Goal: Transaction & Acquisition: Purchase product/service

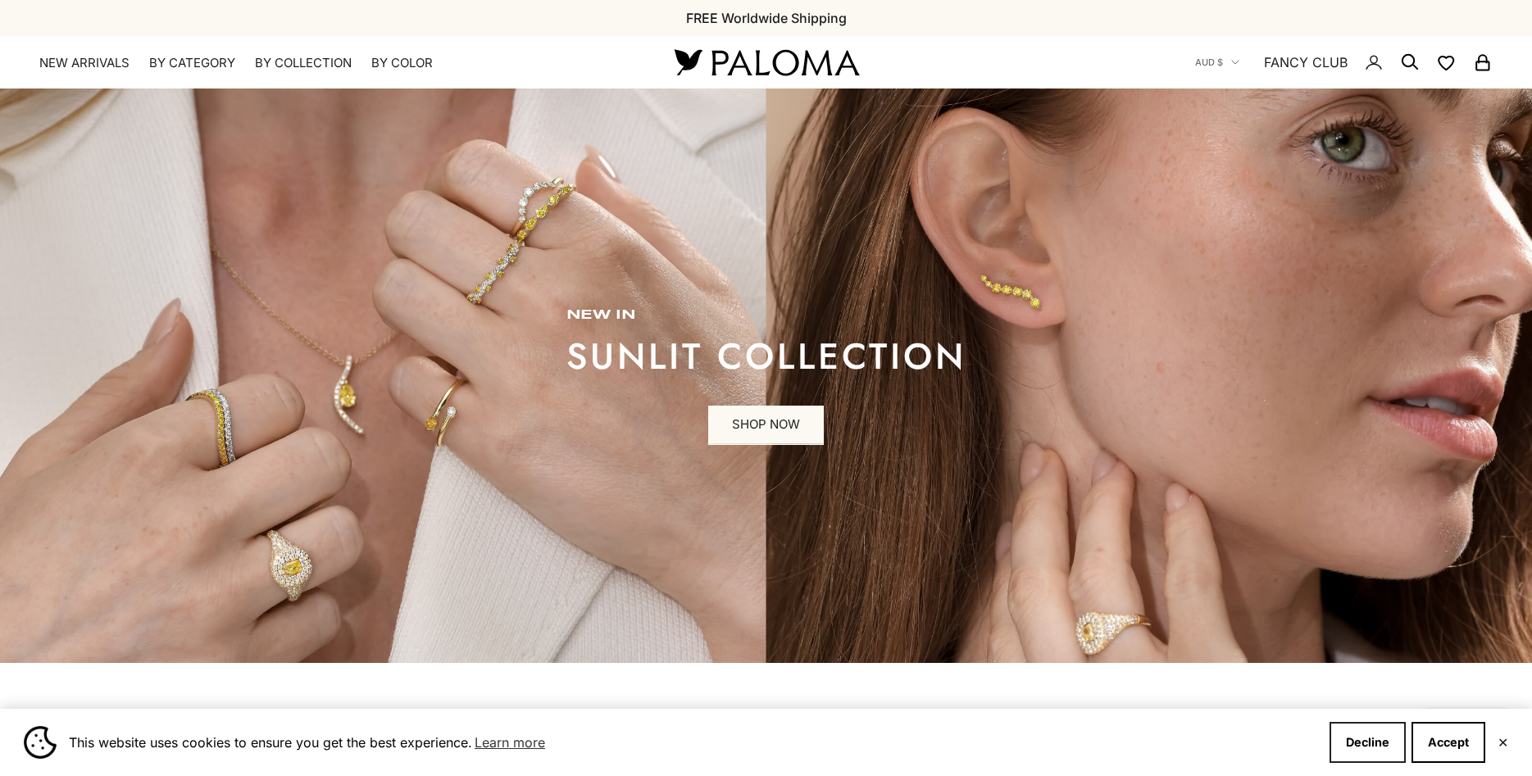
click at [1366, 744] on button "Decline" at bounding box center [1368, 742] width 76 height 41
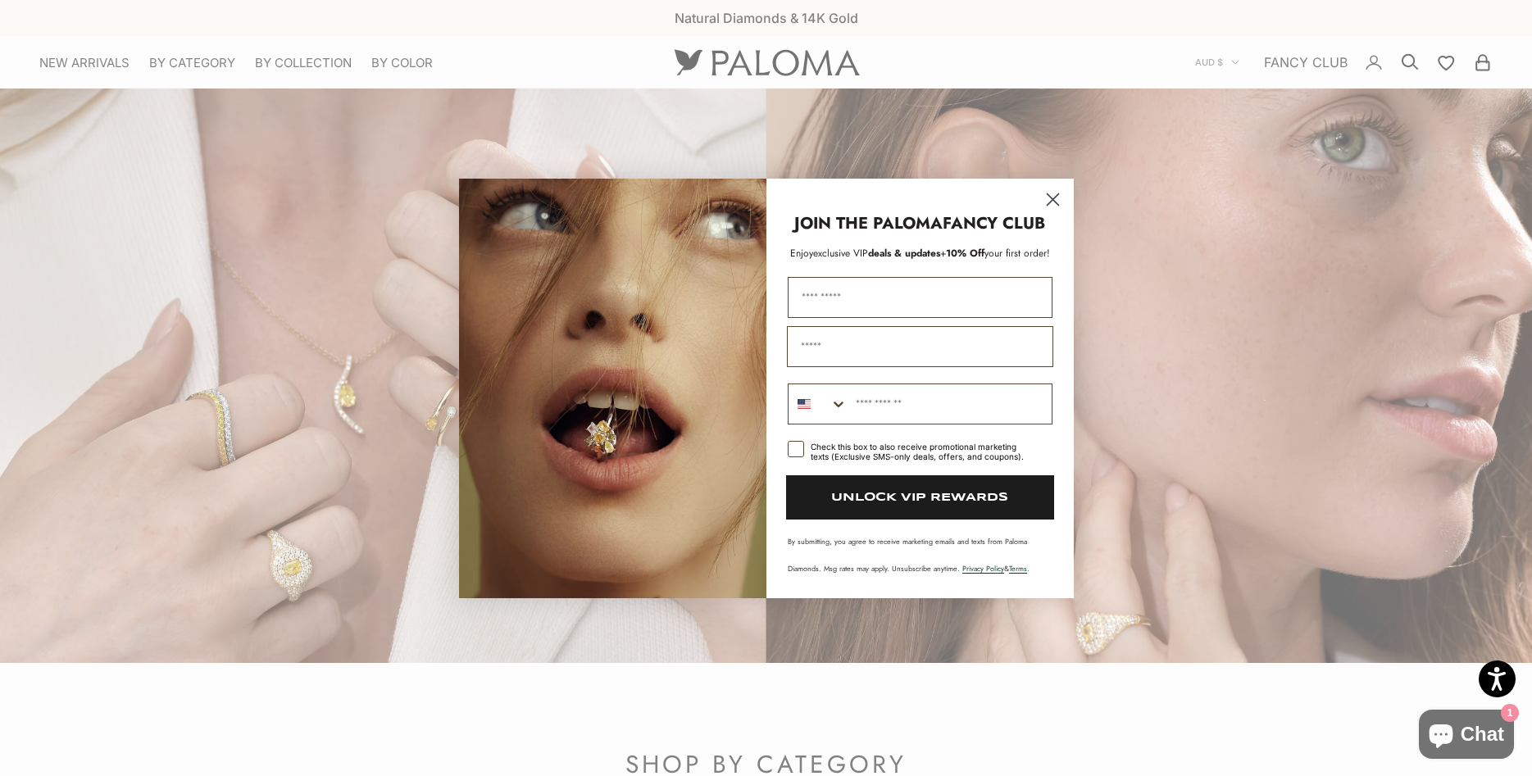
click at [1053, 192] on circle "Close dialog" at bounding box center [1052, 198] width 27 height 27
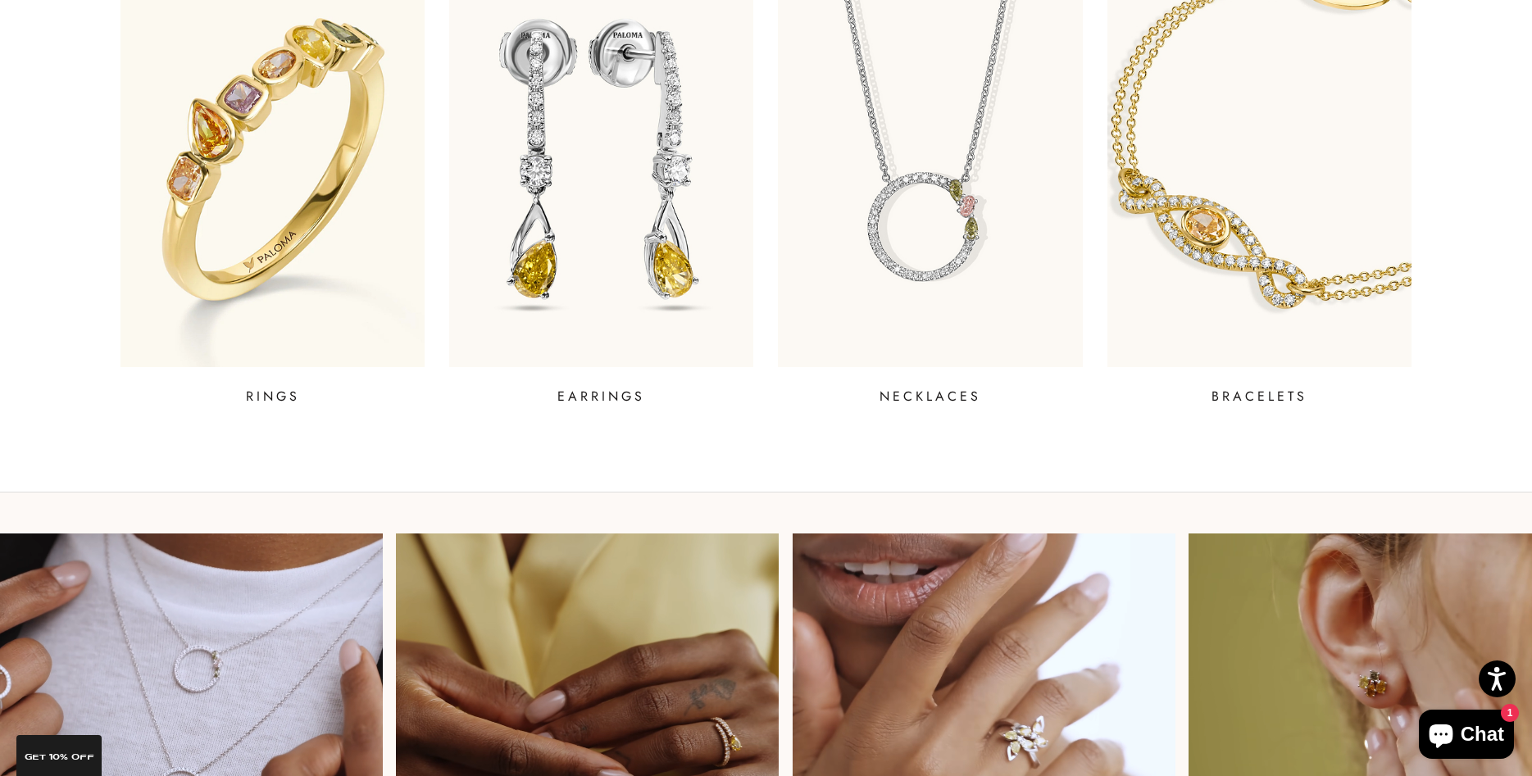
scroll to position [1505, 0]
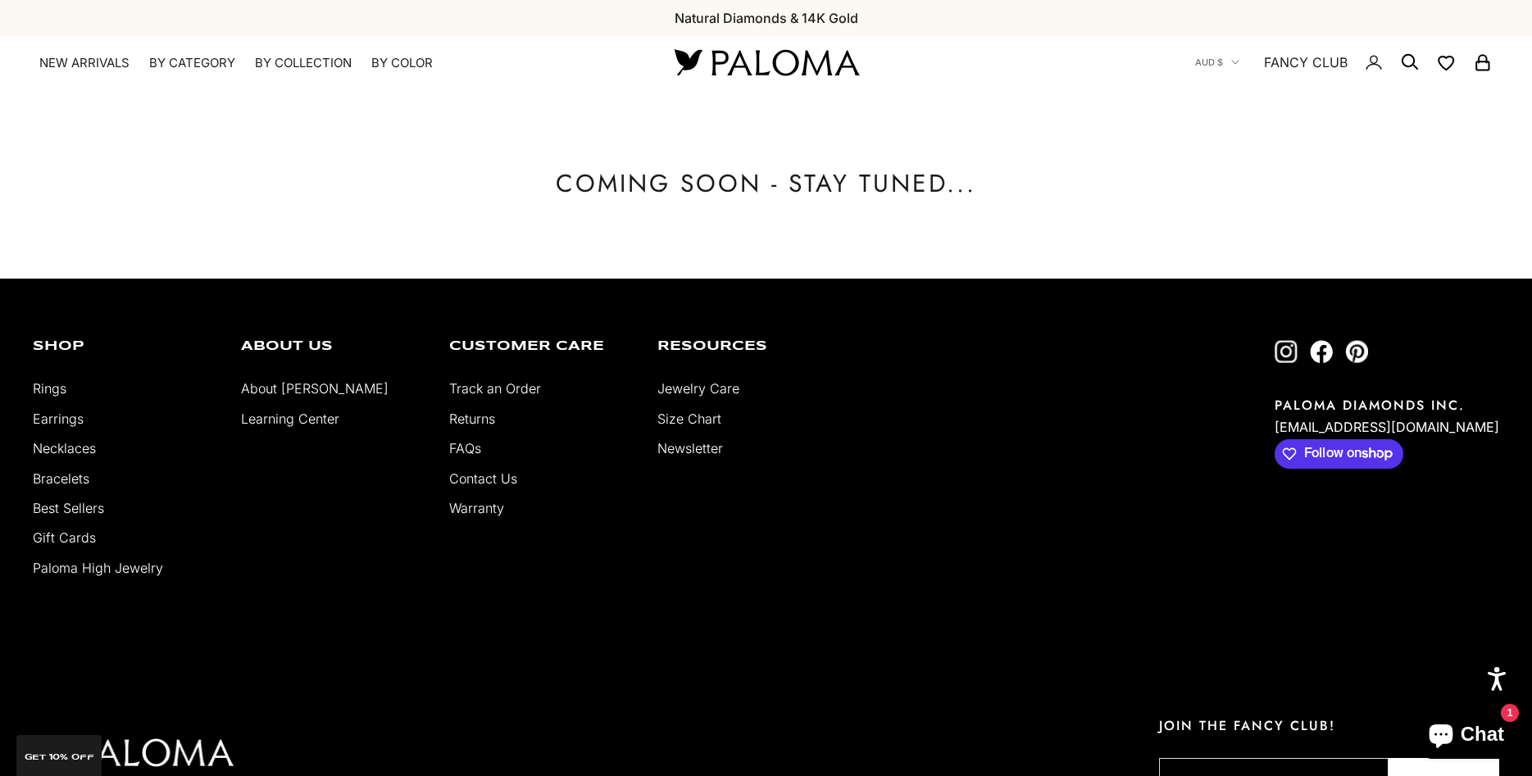
click at [688, 451] on link "Newsletter" at bounding box center [690, 448] width 66 height 16
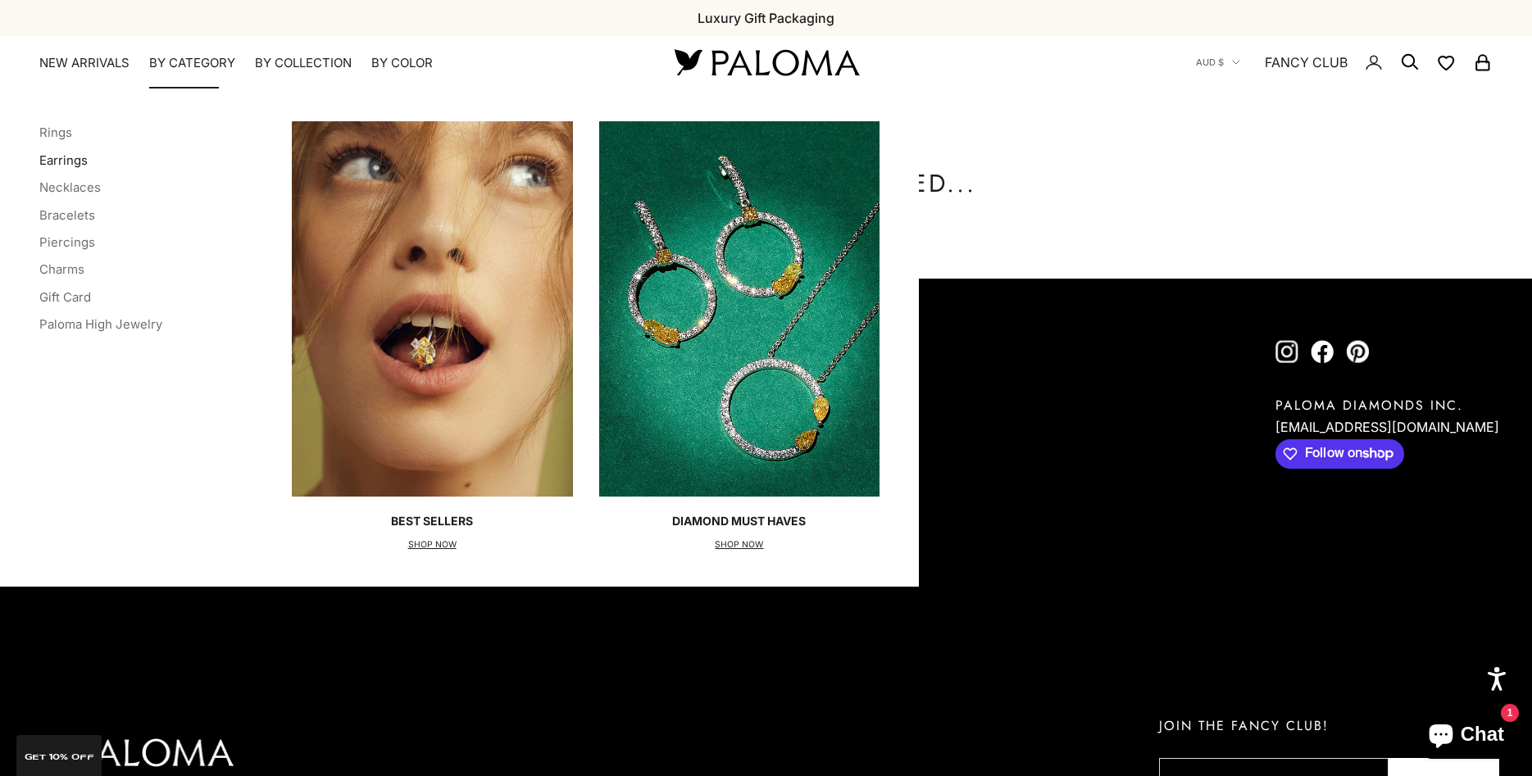
click at [61, 158] on link "Earrings" at bounding box center [63, 160] width 48 height 16
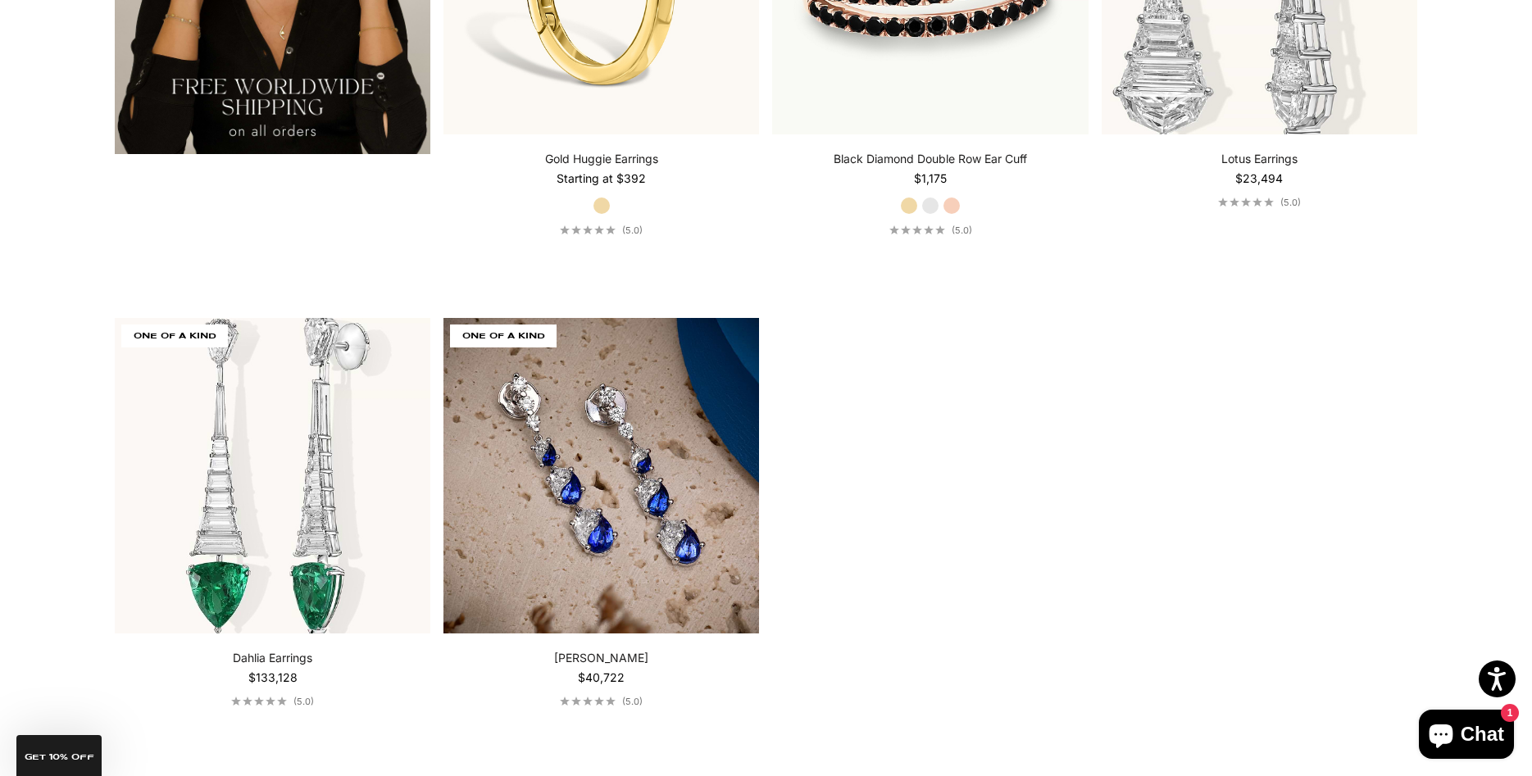
scroll to position [3428, 0]
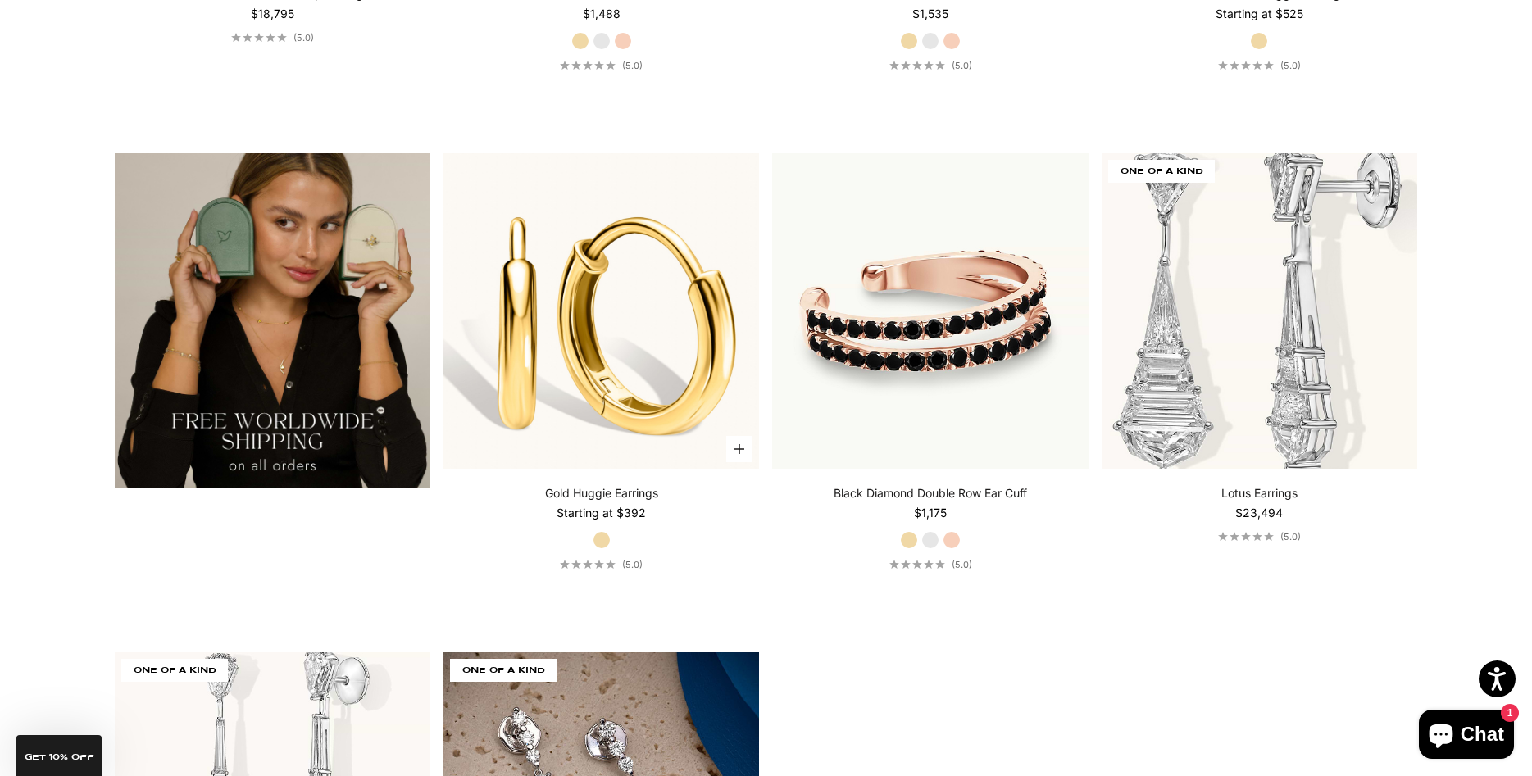
click at [634, 299] on img at bounding box center [601, 311] width 316 height 316
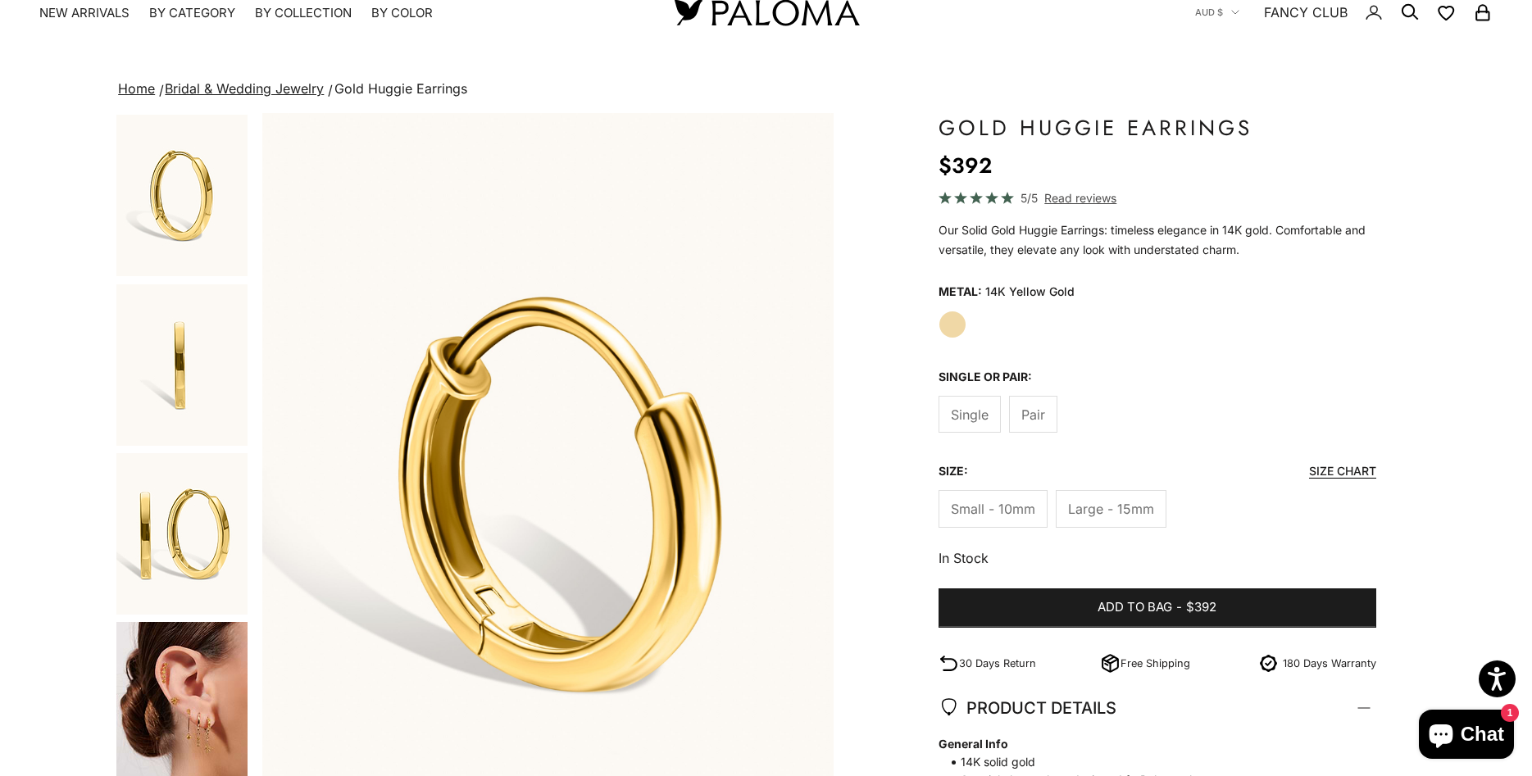
scroll to position [84, 0]
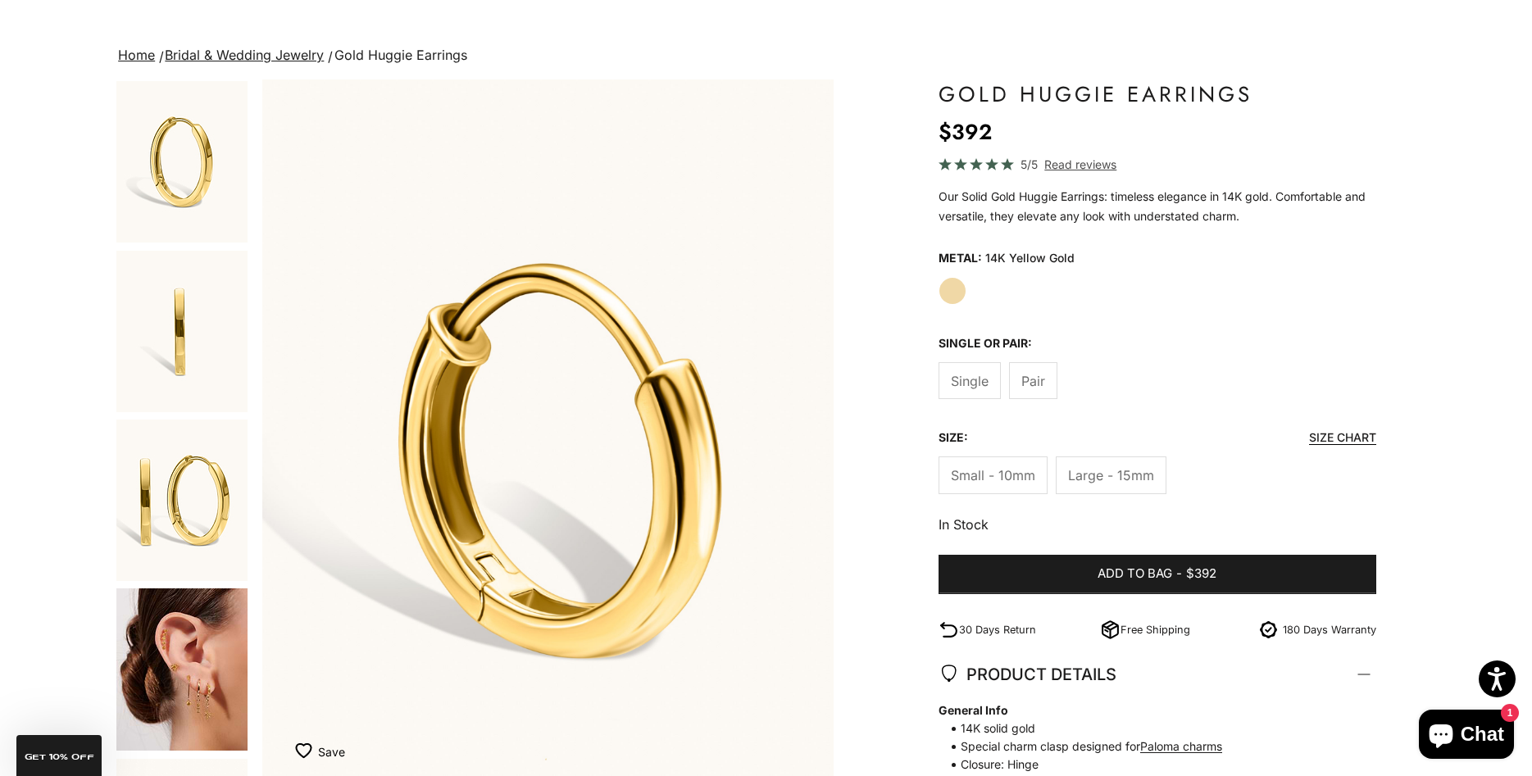
click at [193, 670] on img "Go to item 4" at bounding box center [181, 670] width 131 height 162
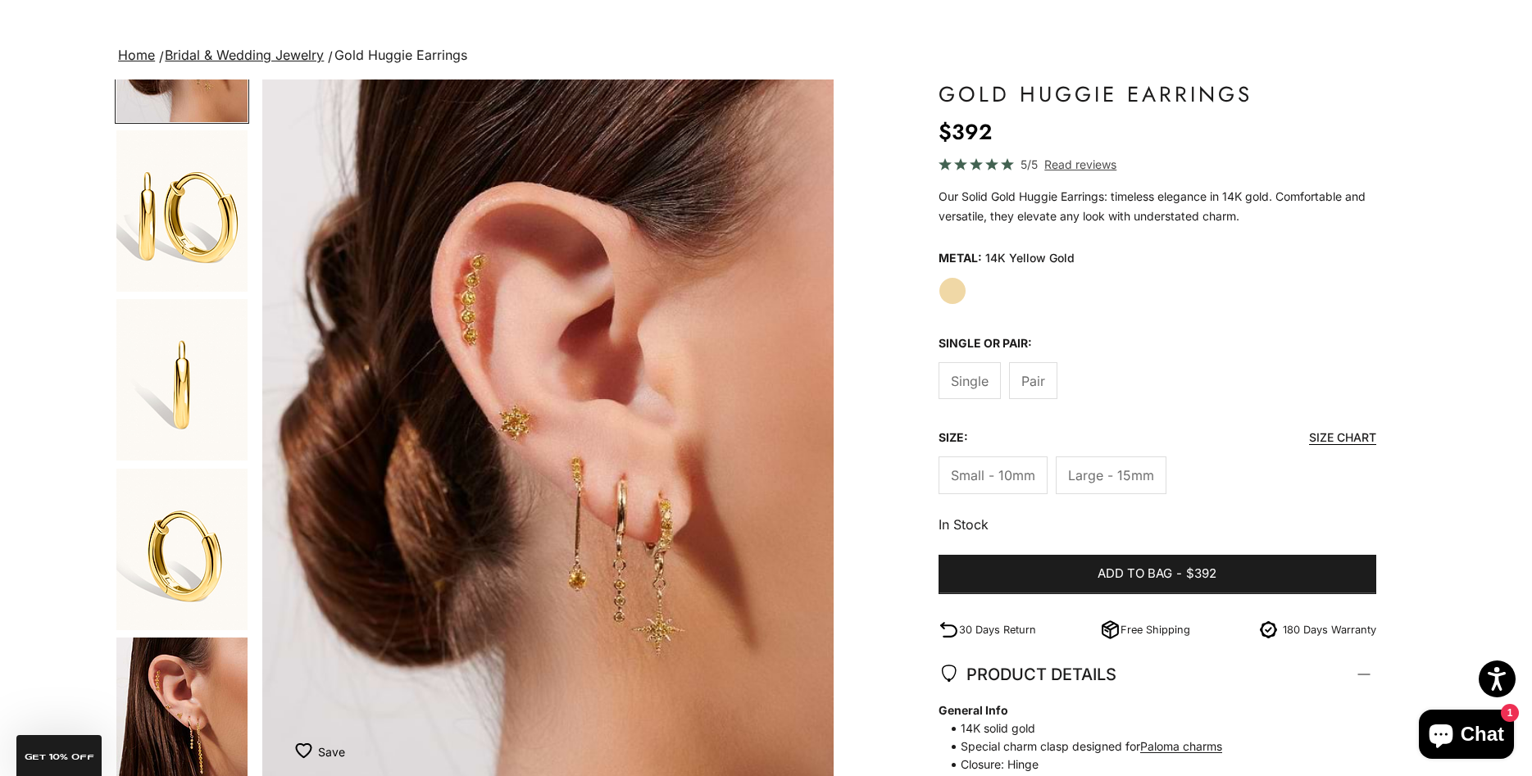
scroll to position [630, 0]
click at [1032, 380] on span "Pair" at bounding box center [1033, 380] width 24 height 21
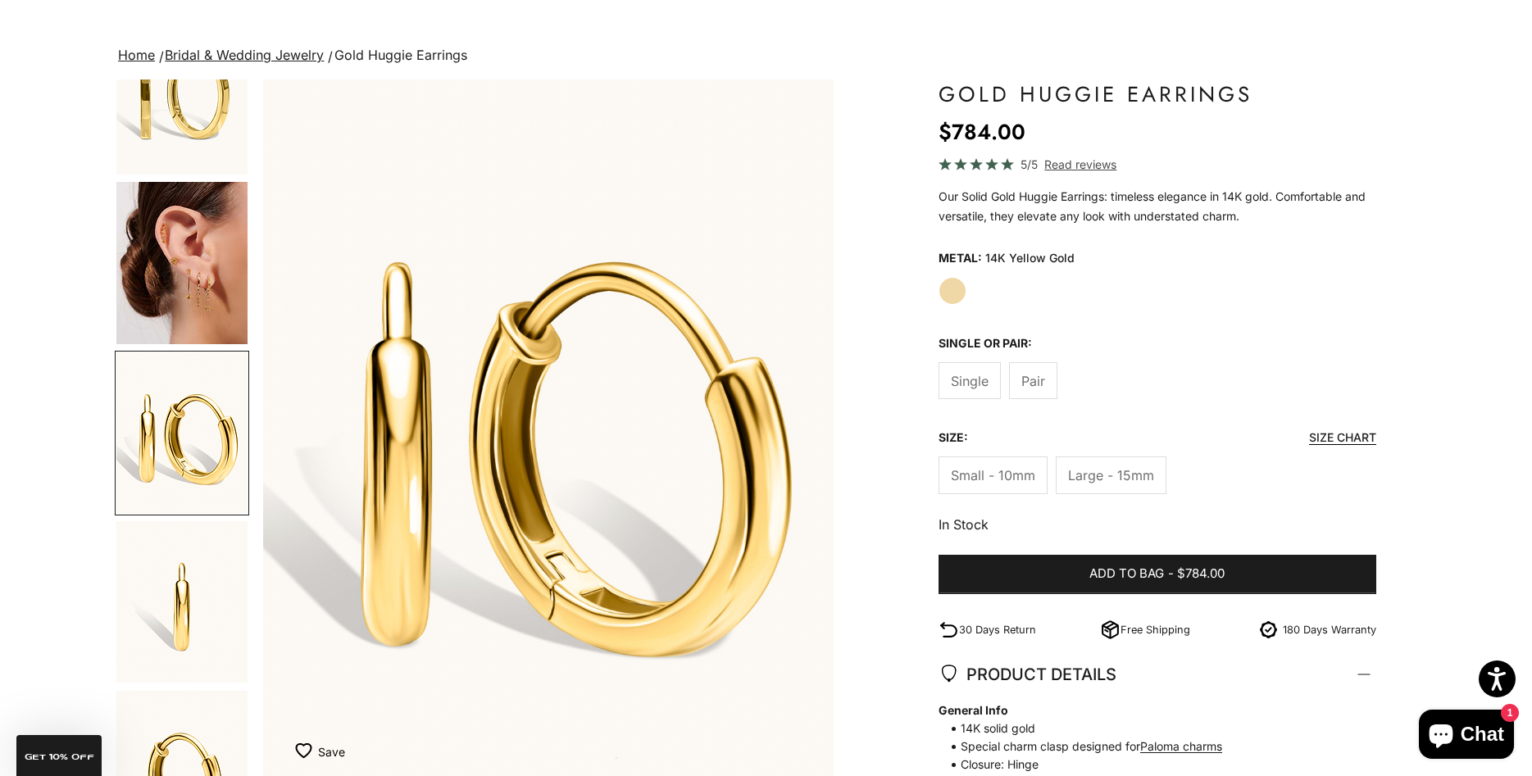
scroll to position [406, 0]
click at [1110, 470] on span "Large - 15mm" at bounding box center [1111, 475] width 86 height 21
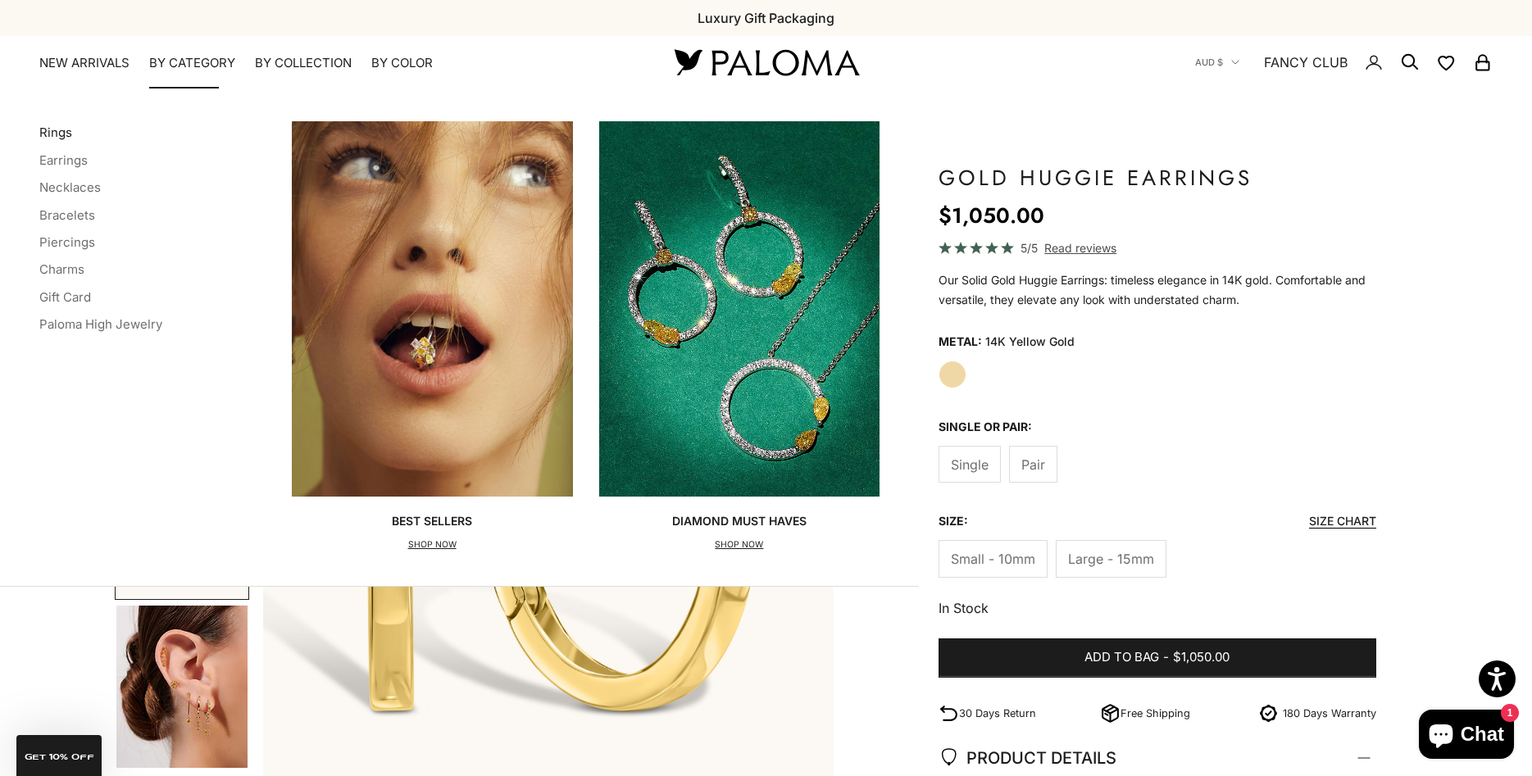
click at [52, 130] on link "Rings" at bounding box center [55, 133] width 33 height 16
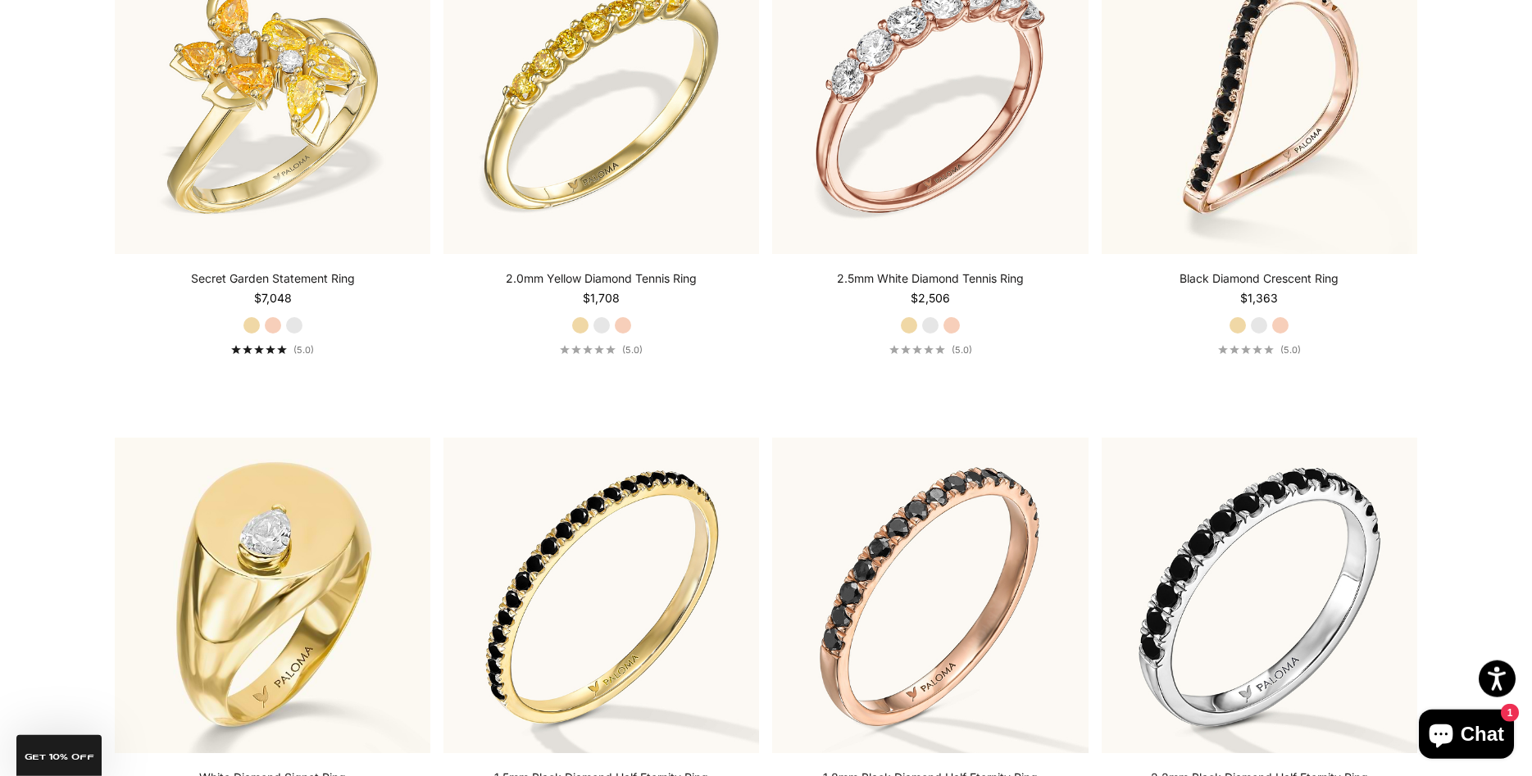
scroll to position [6344, 0]
